Goal: Information Seeking & Learning: Stay updated

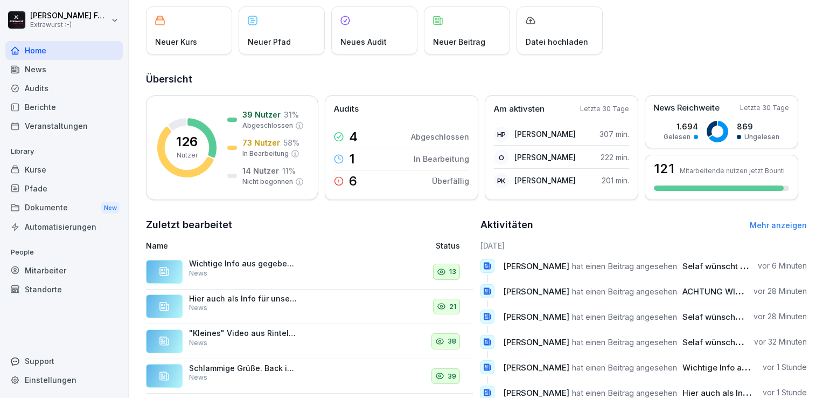
scroll to position [86, 0]
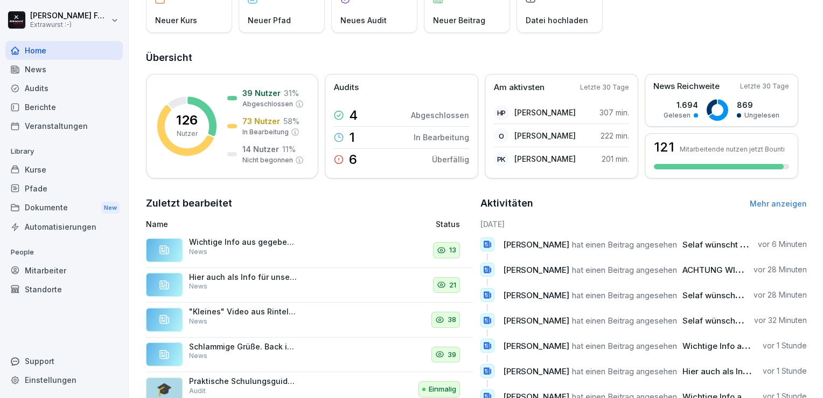
click at [293, 242] on p "Wichtige Info aus gegebenem Anlass ! Es ist nicht erlaubt, Produkte anzubieten …" at bounding box center [243, 242] width 108 height 10
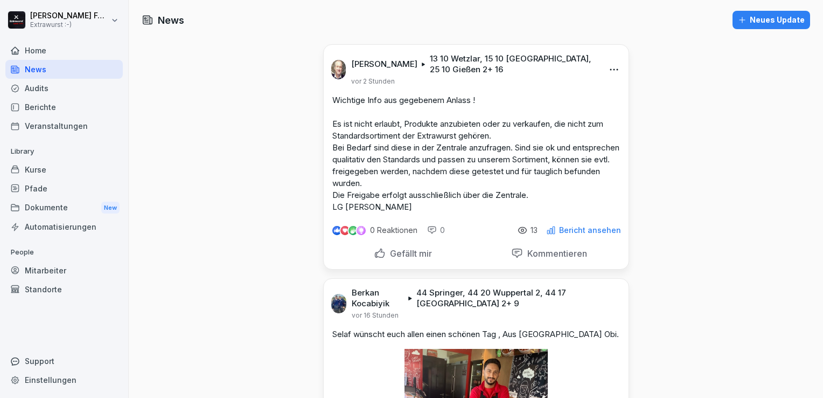
click at [584, 234] on p "Bericht ansehen" at bounding box center [590, 230] width 62 height 9
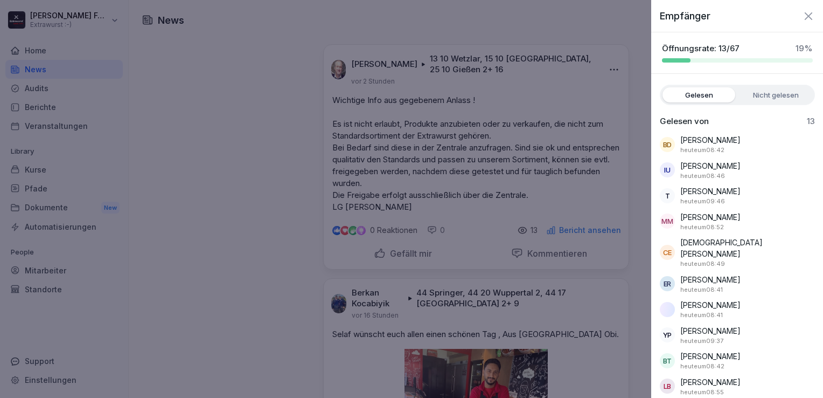
click at [541, 134] on div at bounding box center [411, 199] width 823 height 398
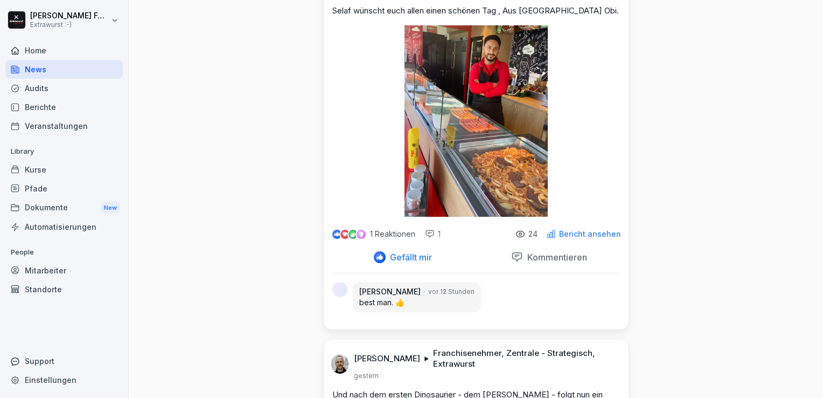
scroll to position [345, 0]
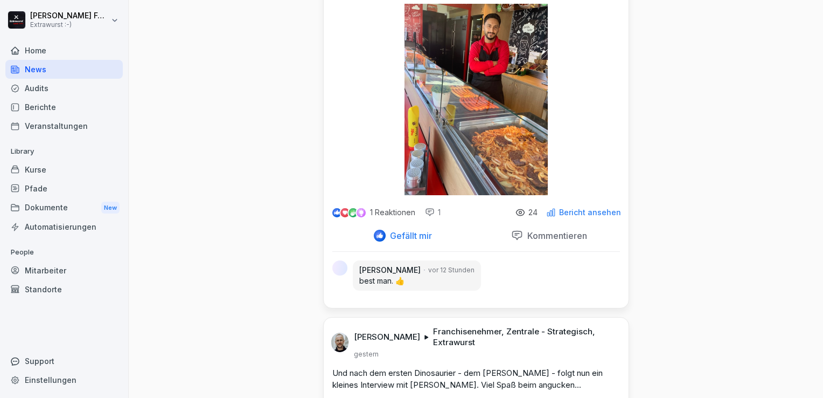
click at [601, 217] on p "Bericht ansehen" at bounding box center [590, 212] width 62 height 9
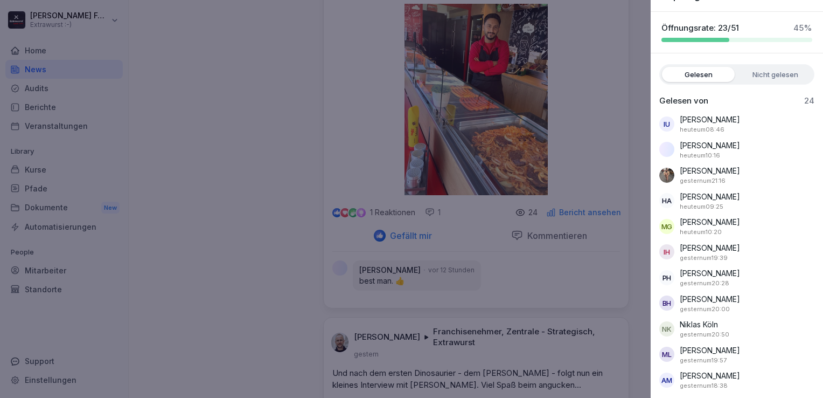
scroll to position [0, 0]
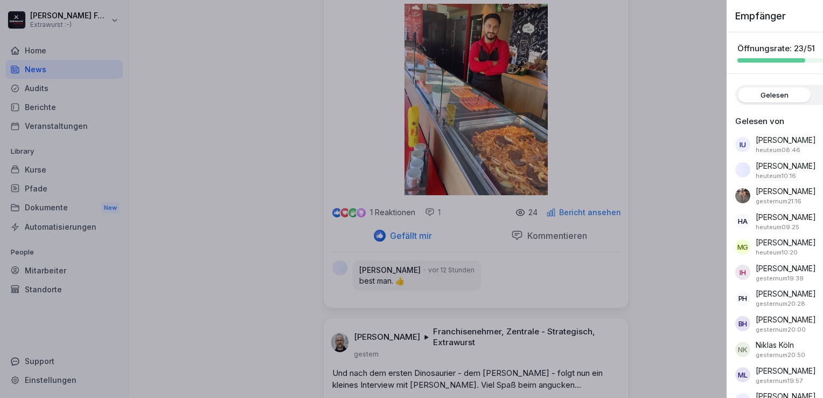
click at [220, 131] on div at bounding box center [411, 199] width 823 height 398
